Goal: Find specific page/section: Find specific page/section

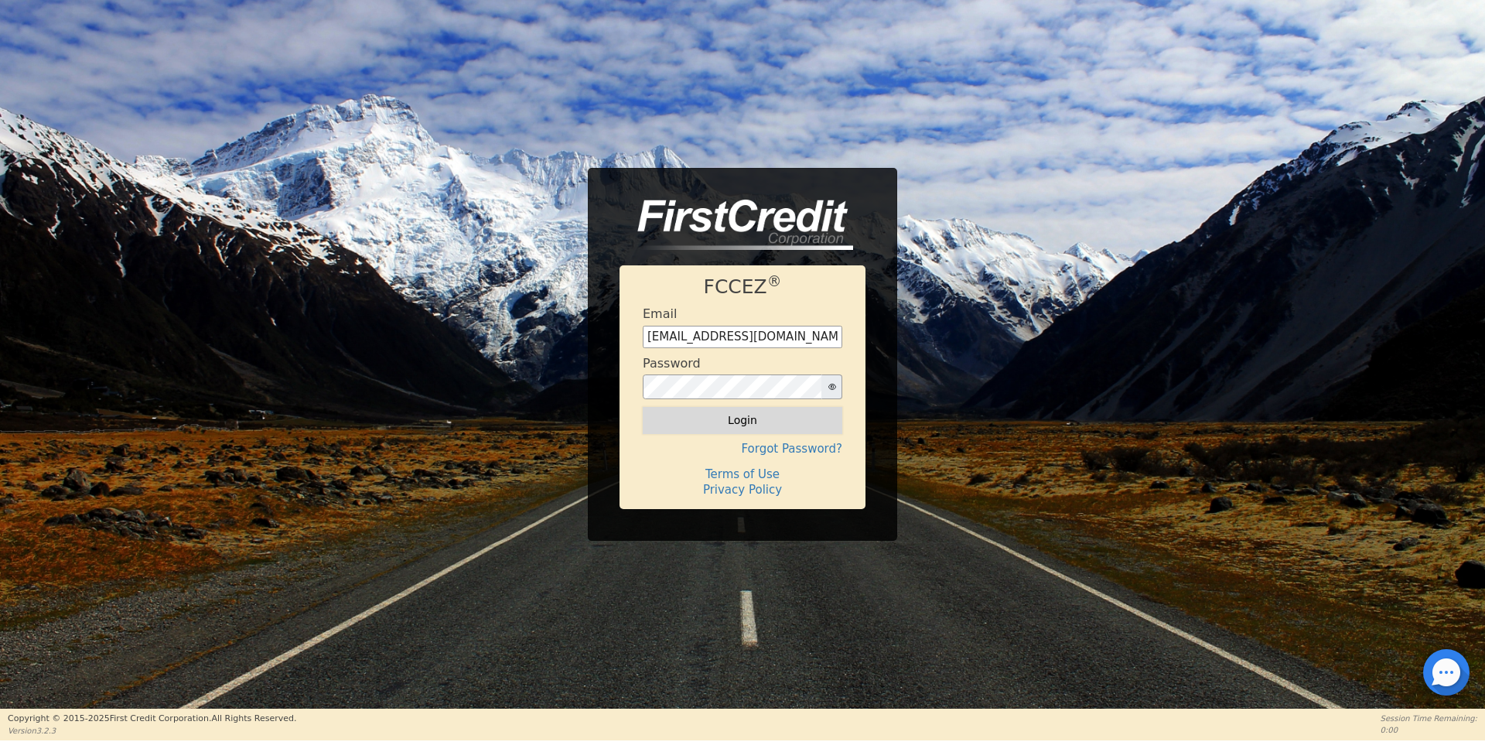
click at [725, 419] on button "Login" at bounding box center [743, 420] width 200 height 26
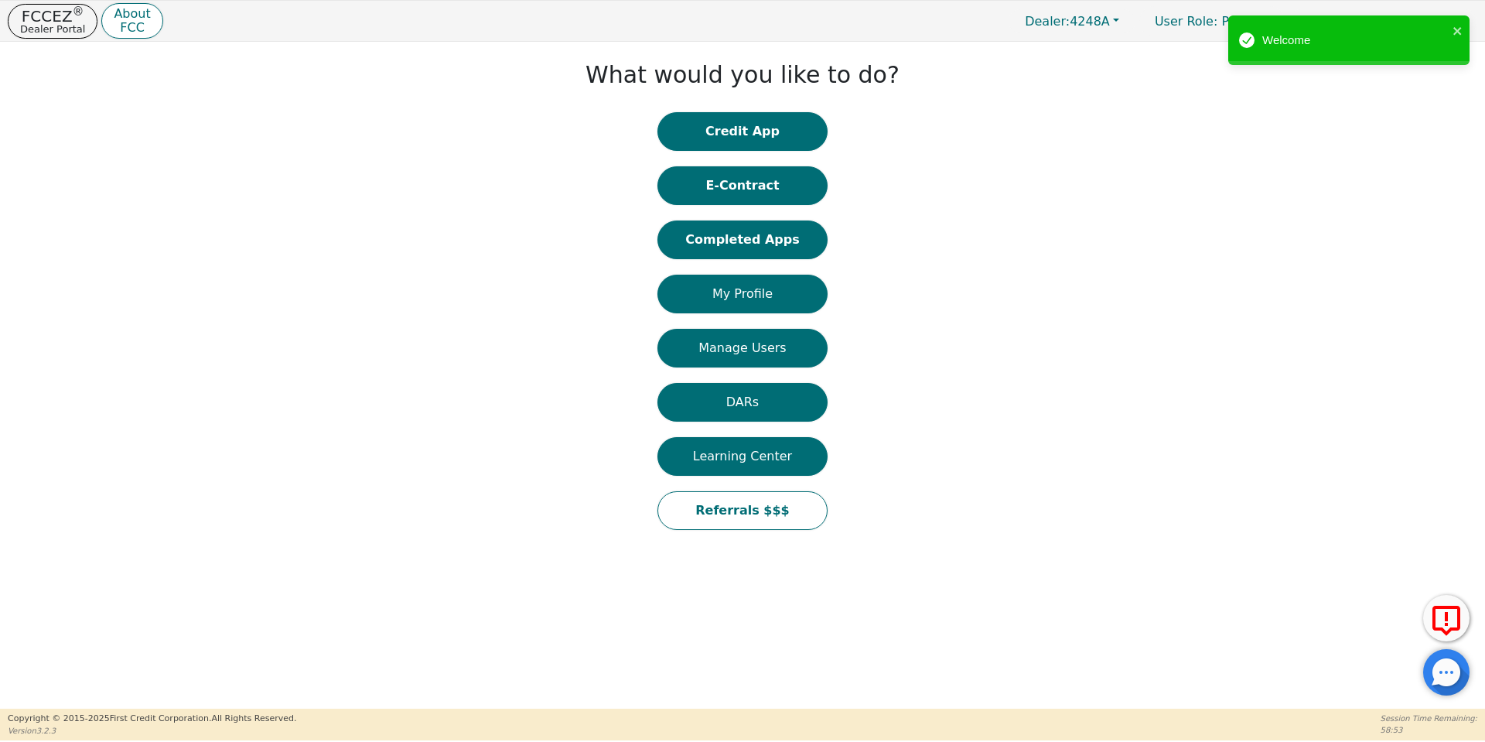
click at [758, 180] on button "E-Contract" at bounding box center [742, 185] width 170 height 39
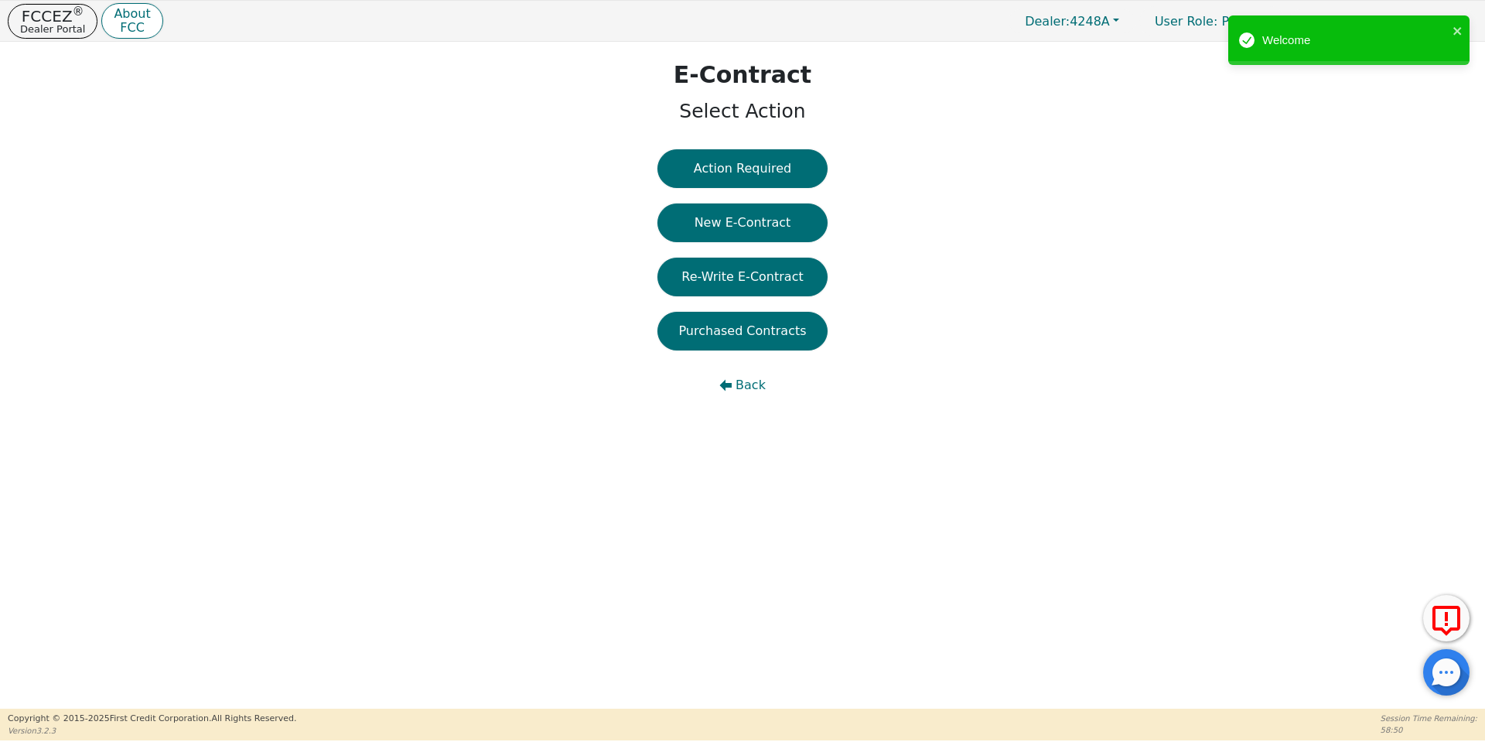
click at [758, 180] on button "Action Required" at bounding box center [742, 168] width 170 height 39
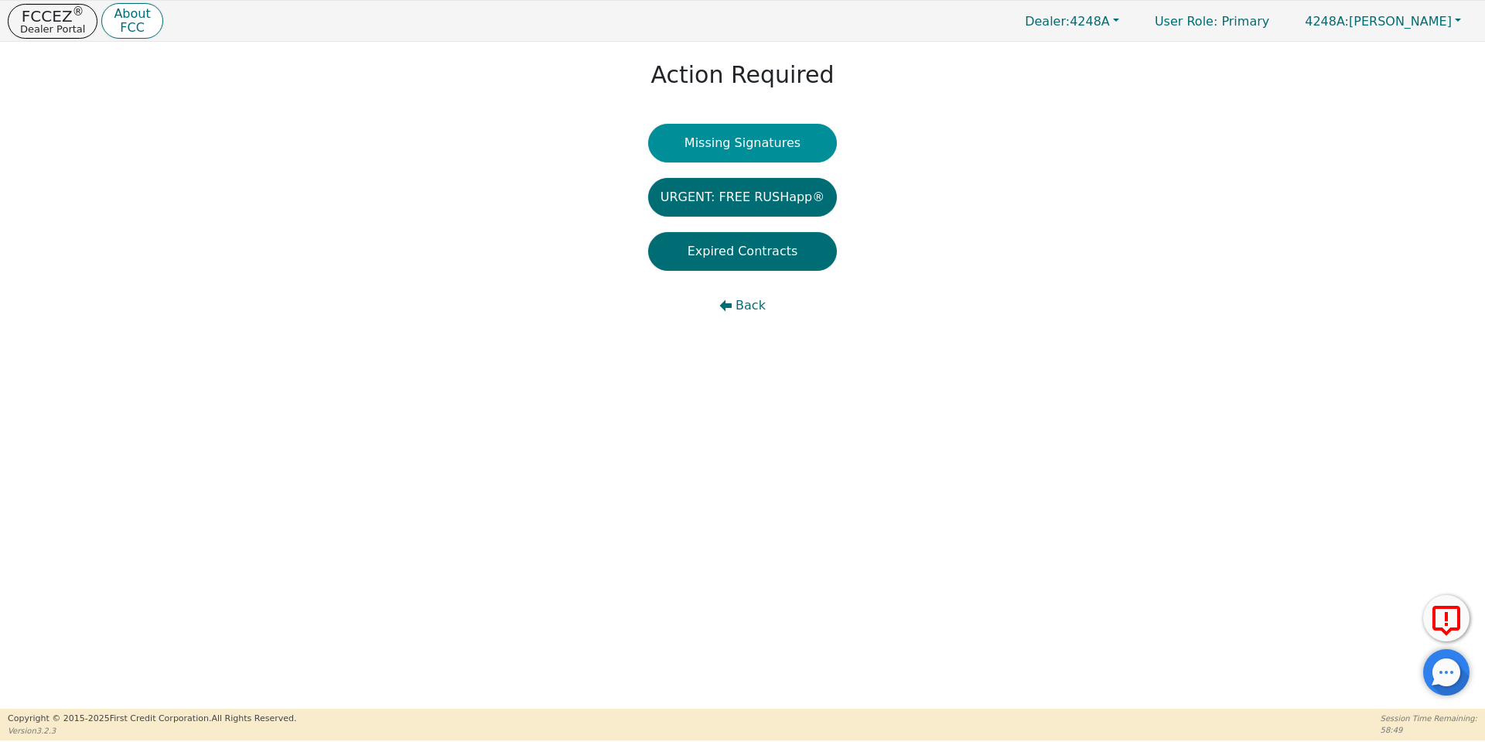
click at [742, 128] on button "Missing Signatures" at bounding box center [742, 143] width 189 height 39
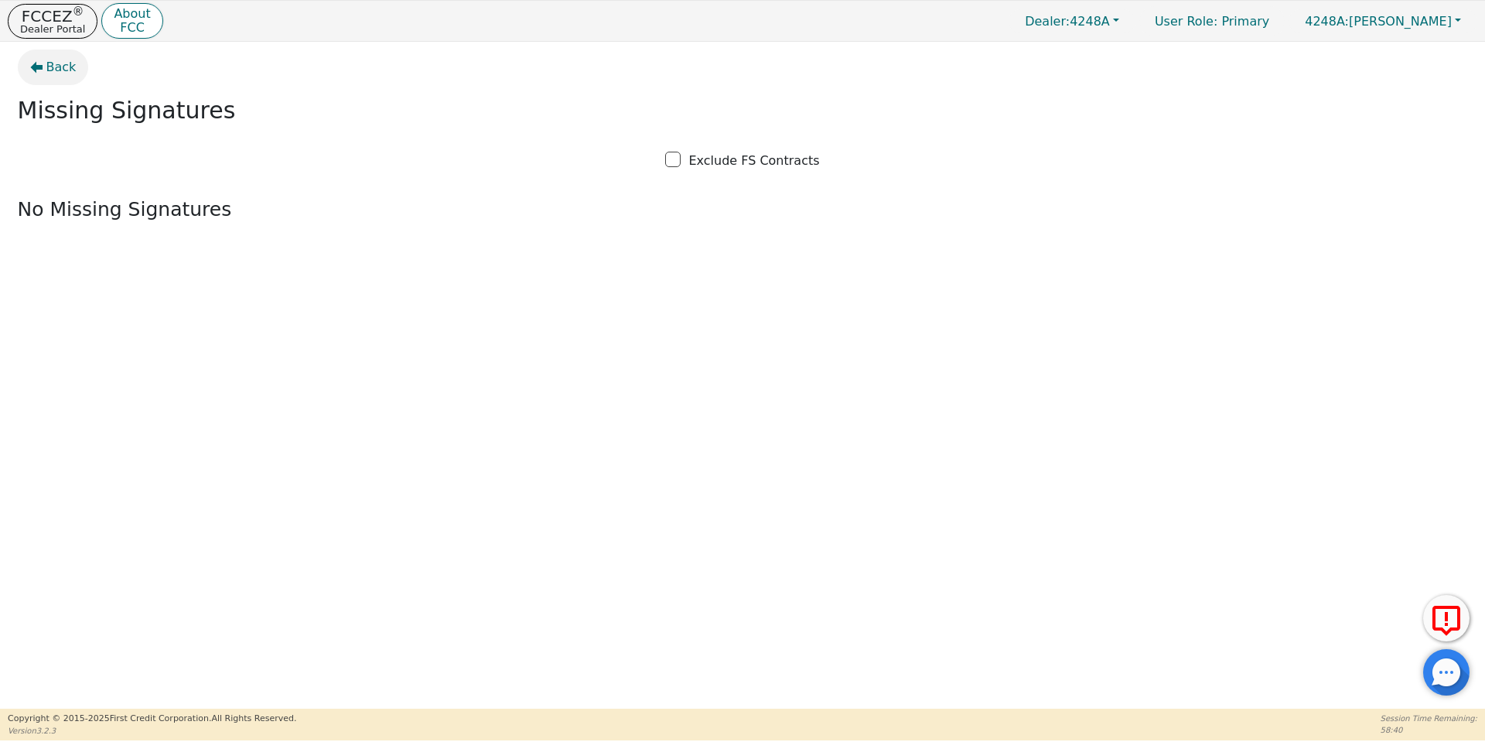
click at [61, 73] on span "Back" at bounding box center [61, 67] width 30 height 19
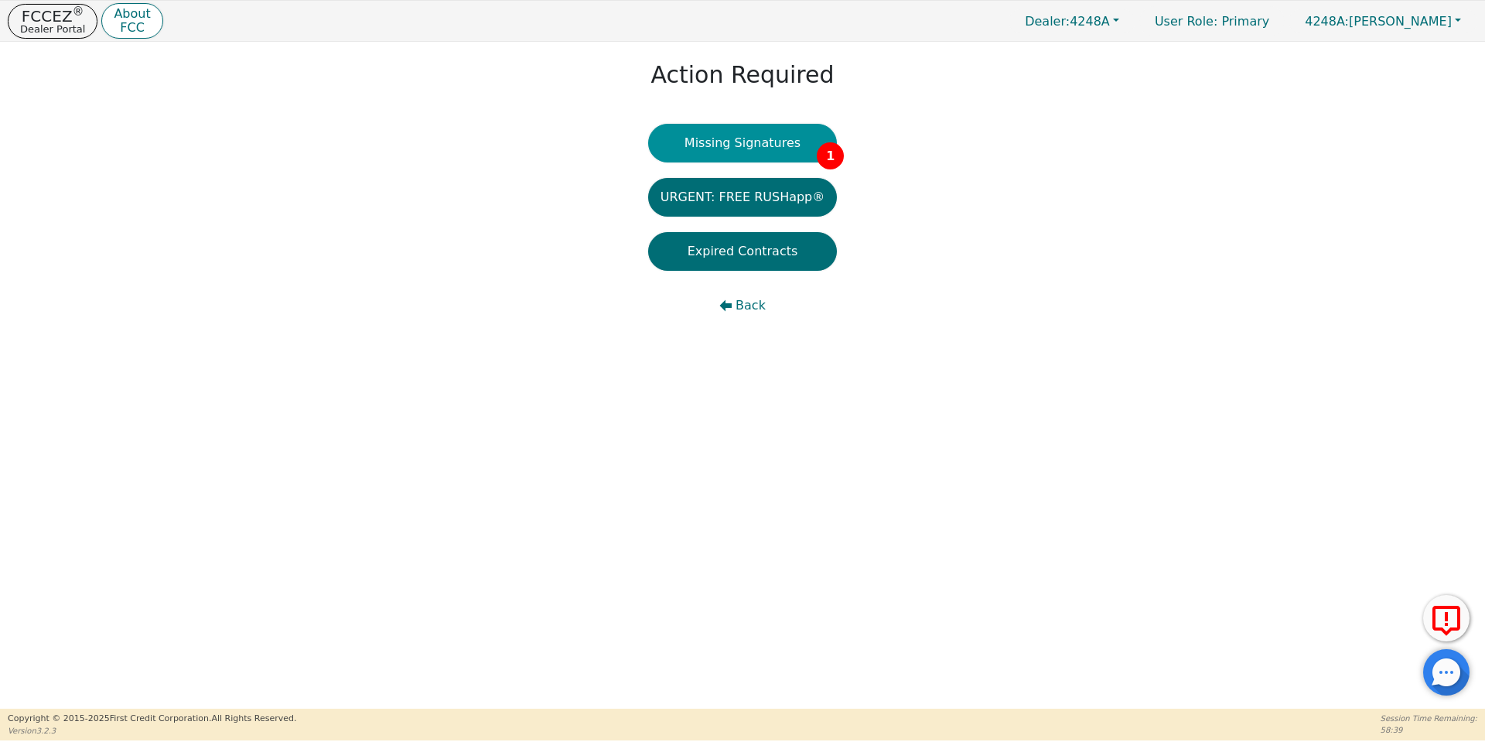
click at [790, 148] on button "Missing Signatures 1" at bounding box center [742, 143] width 189 height 39
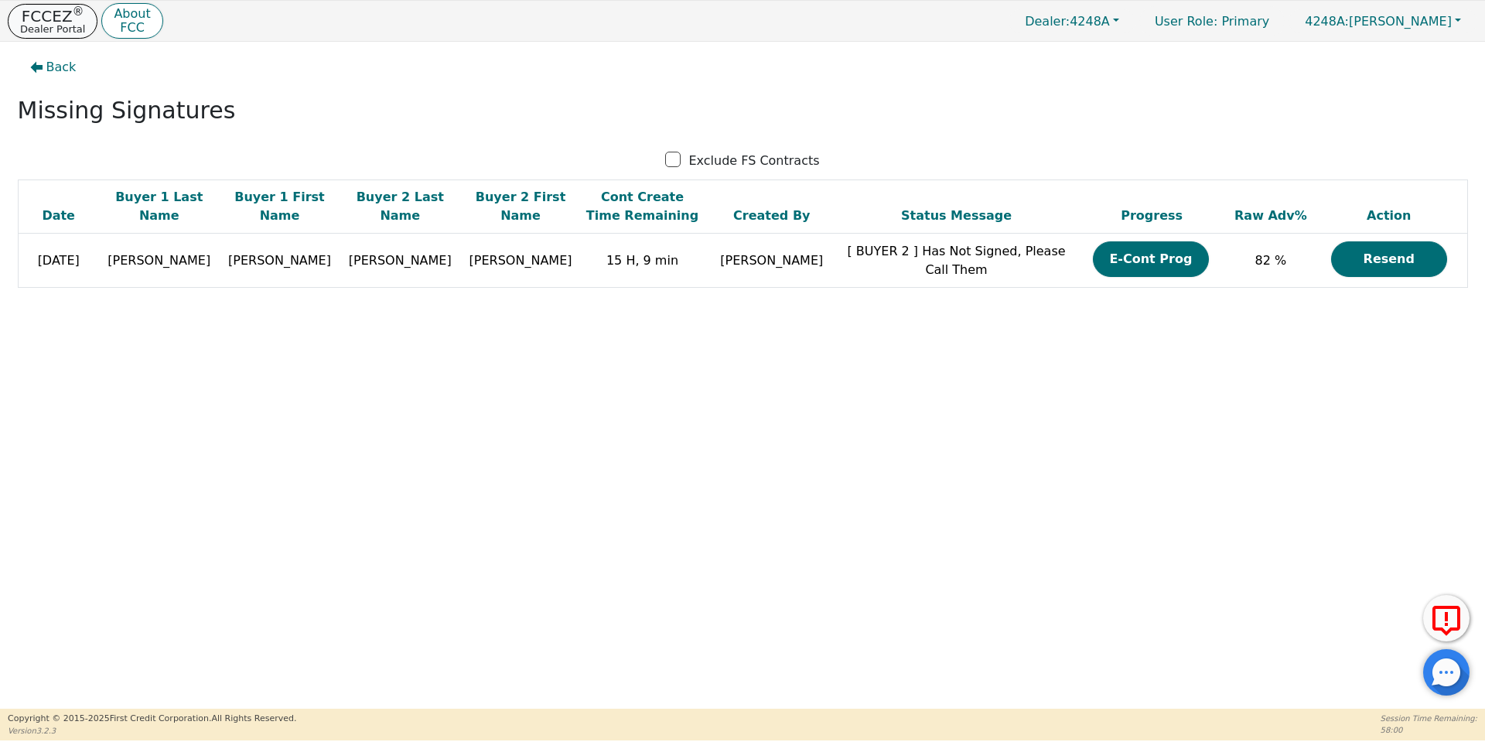
click at [42, 19] on p "FCCEZ ®" at bounding box center [52, 16] width 65 height 15
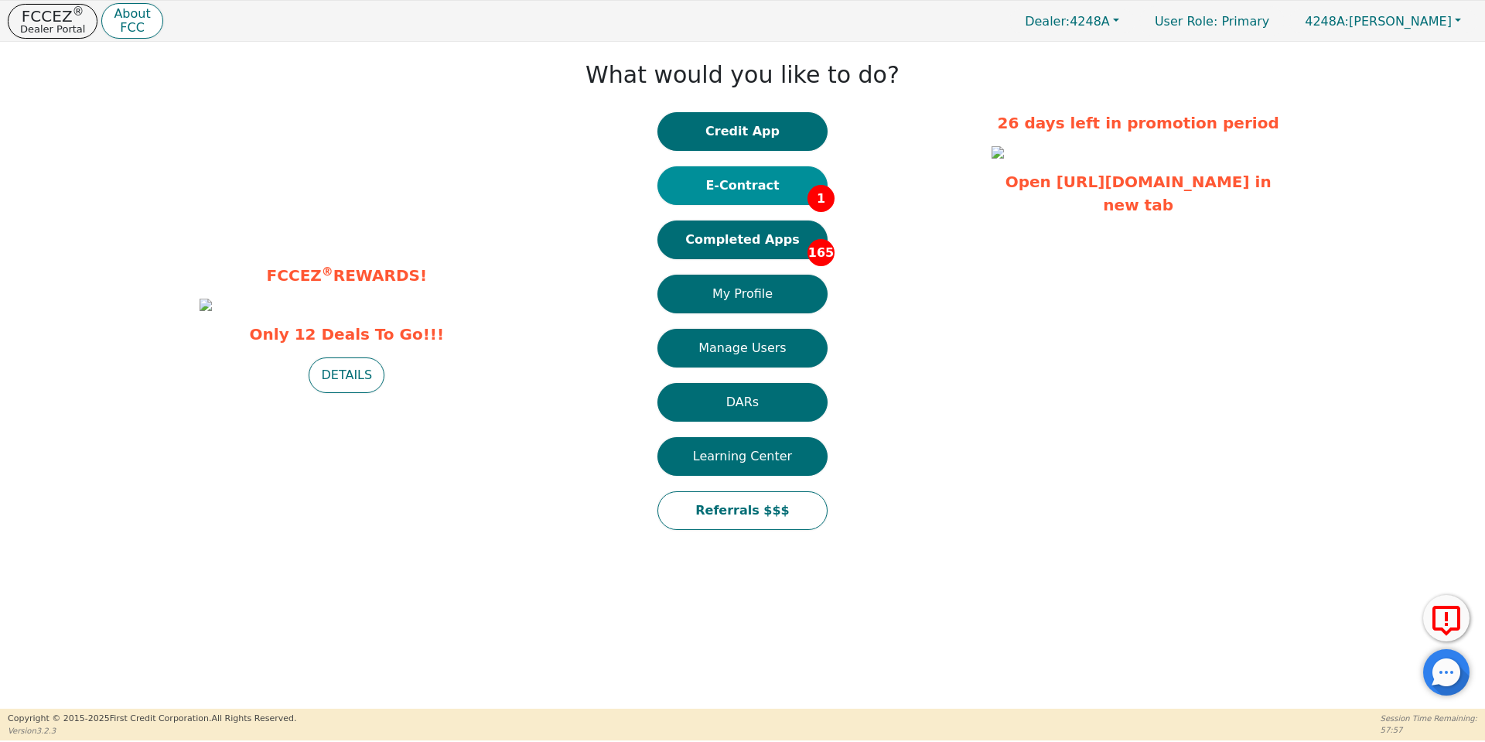
click at [770, 189] on button "E-Contract 1" at bounding box center [742, 185] width 170 height 39
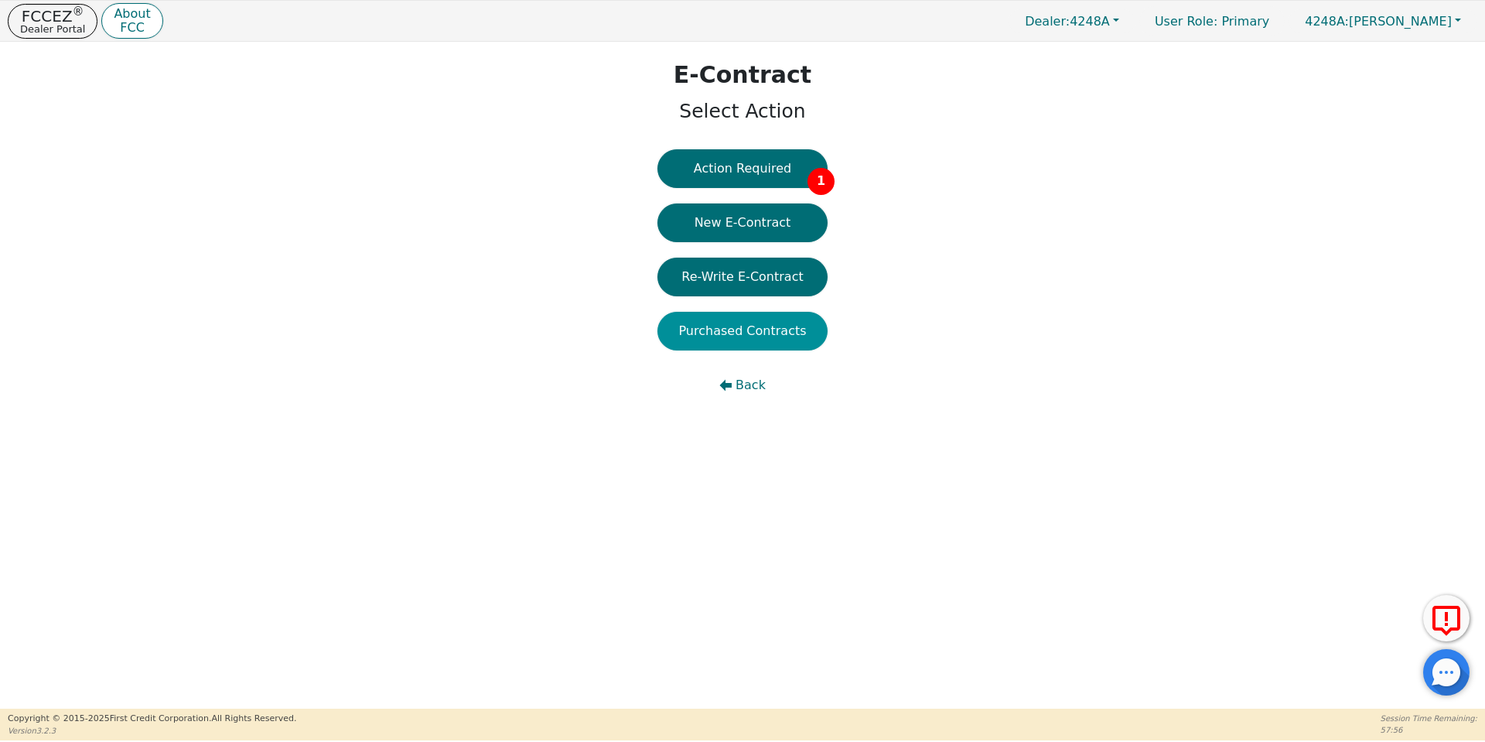
click at [761, 328] on button "Purchased Contracts" at bounding box center [742, 331] width 170 height 39
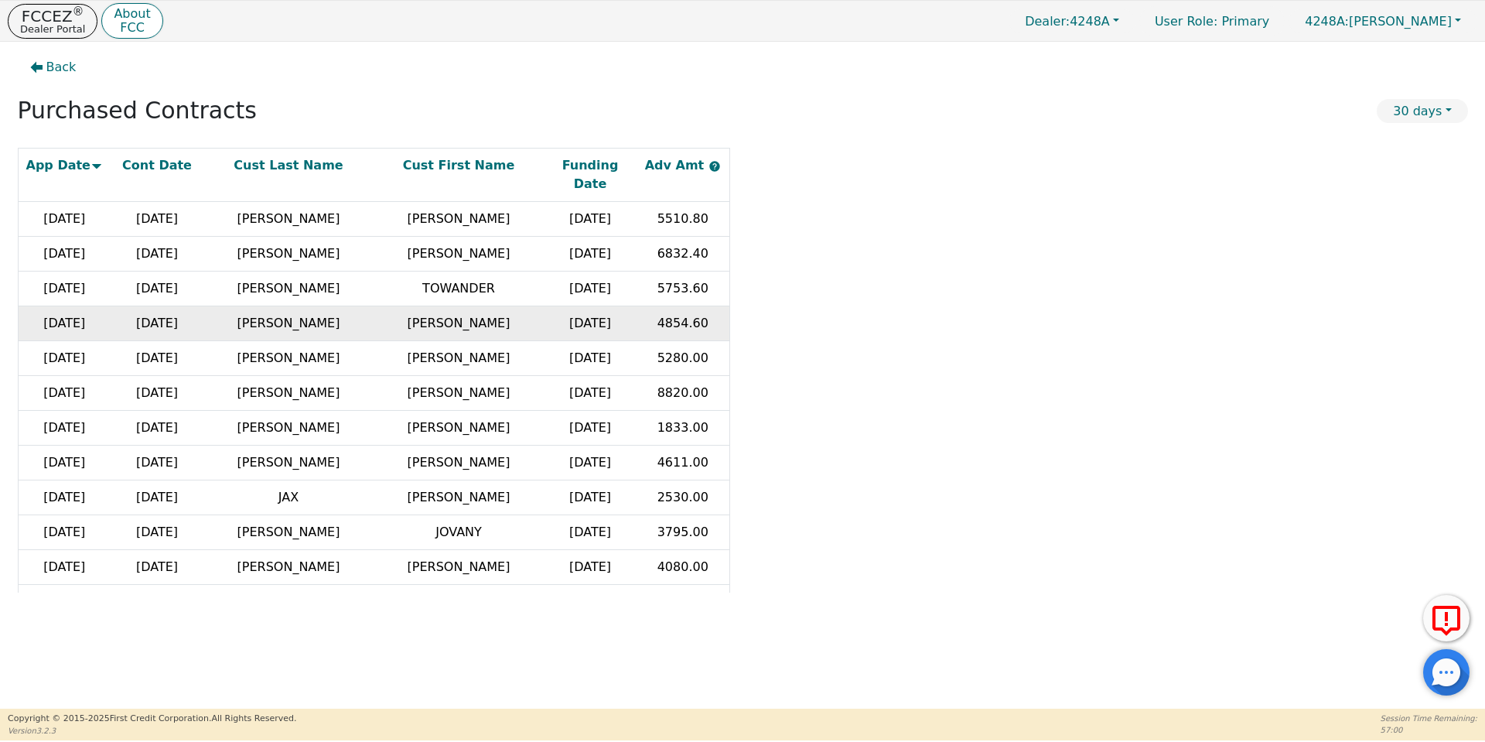
click at [691, 306] on td "4854.60" at bounding box center [683, 323] width 93 height 35
